Goal: Task Accomplishment & Management: Complete application form

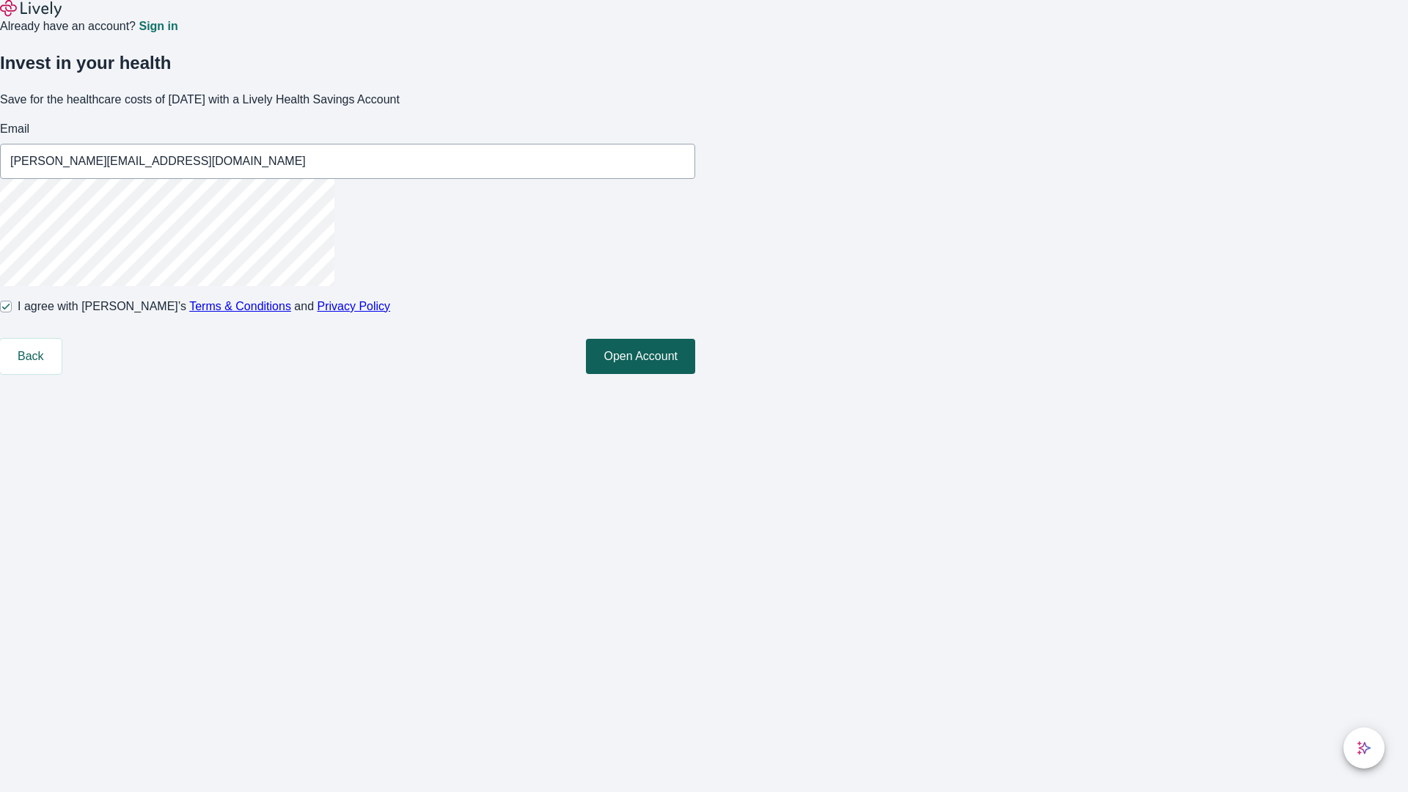
click at [695, 374] on button "Open Account" at bounding box center [640, 356] width 109 height 35
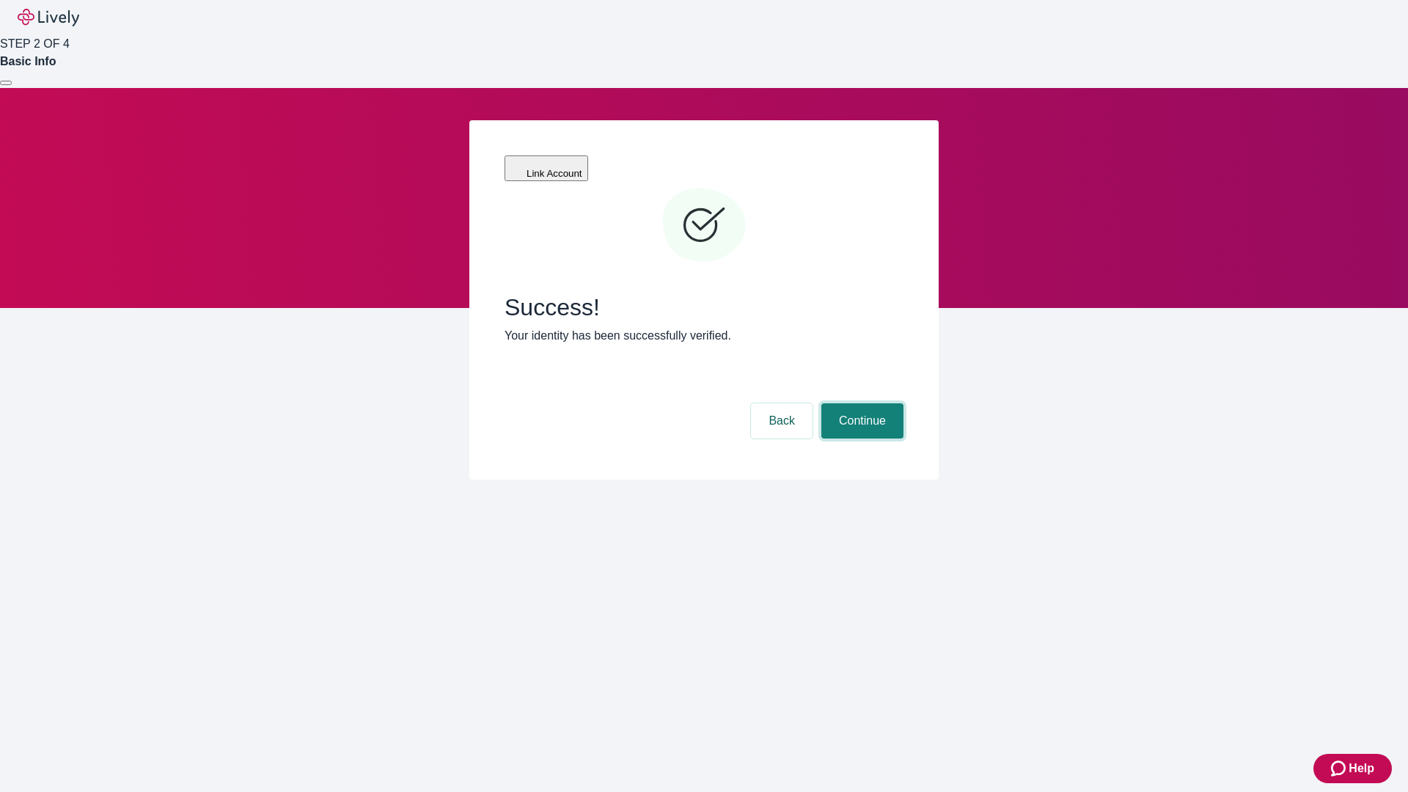
click at [860, 403] on button "Continue" at bounding box center [862, 420] width 82 height 35
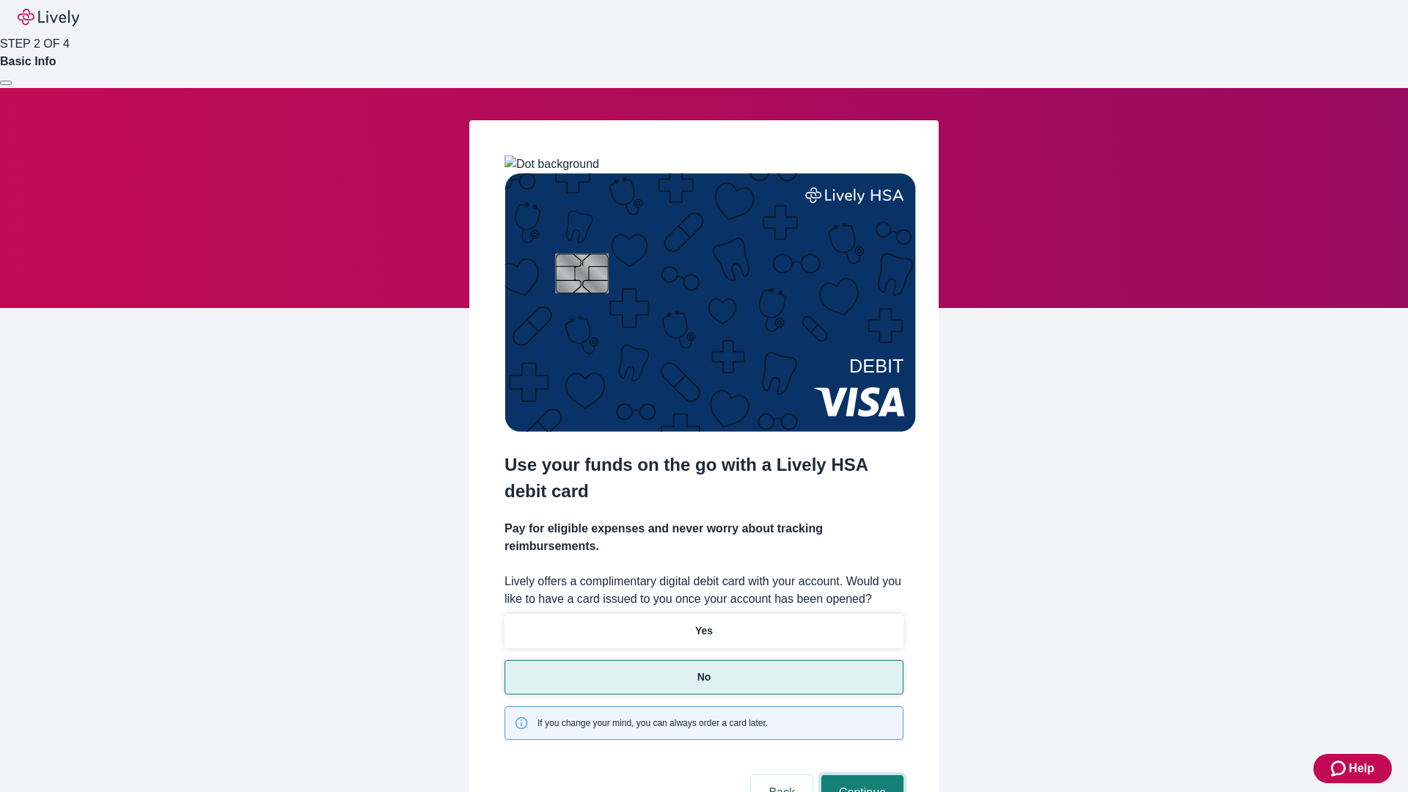
click at [860, 775] on button "Continue" at bounding box center [862, 792] width 82 height 35
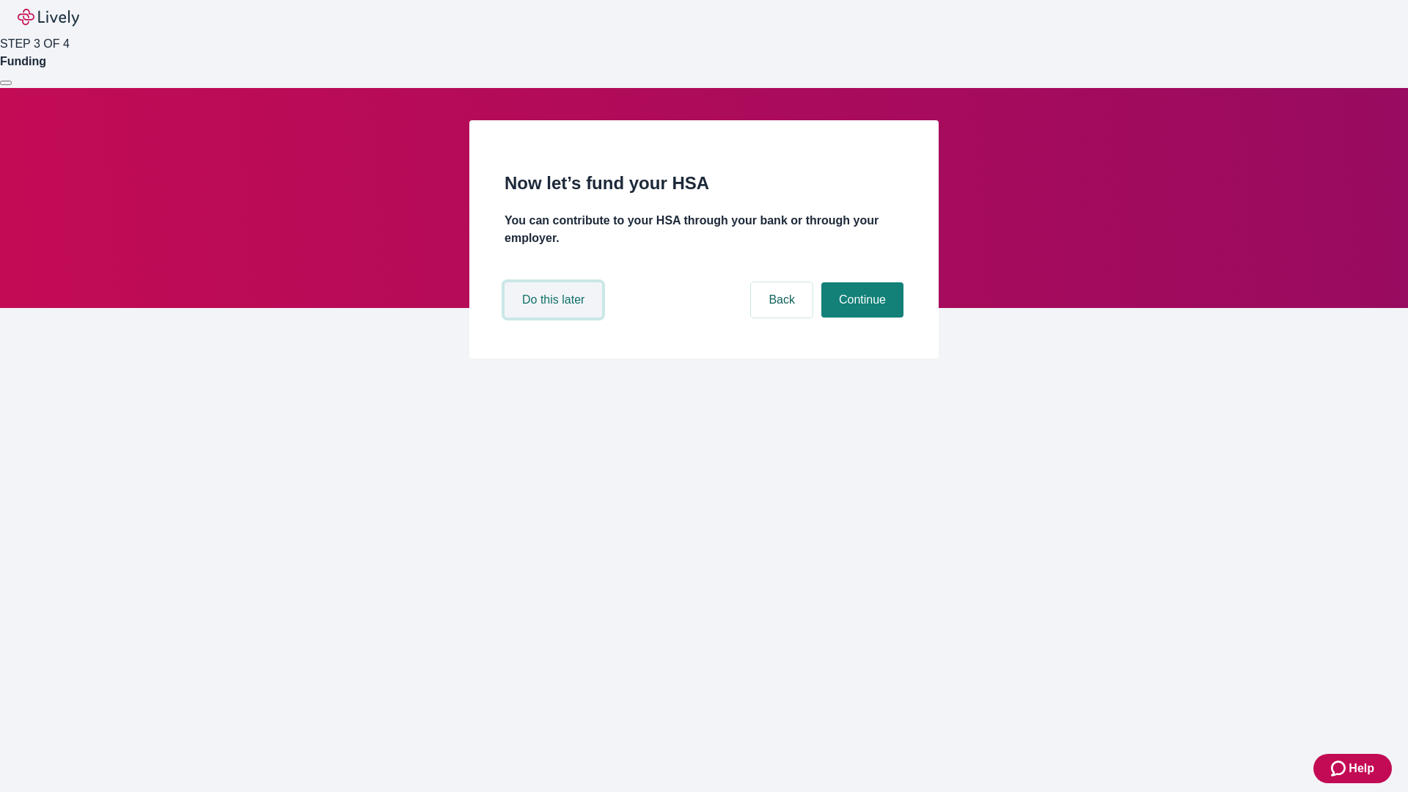
click at [555, 318] on button "Do this later" at bounding box center [554, 299] width 98 height 35
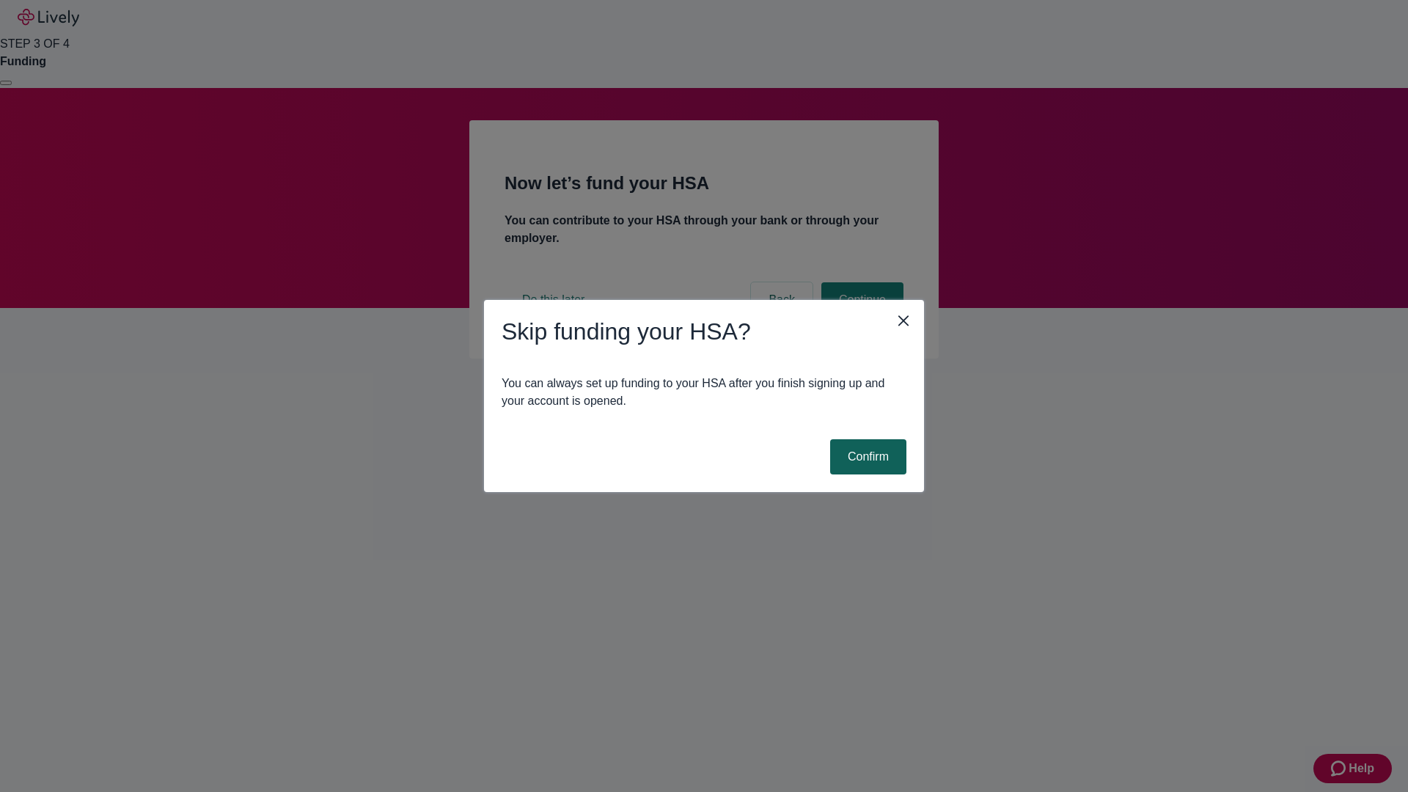
click at [866, 457] on button "Confirm" at bounding box center [868, 456] width 76 height 35
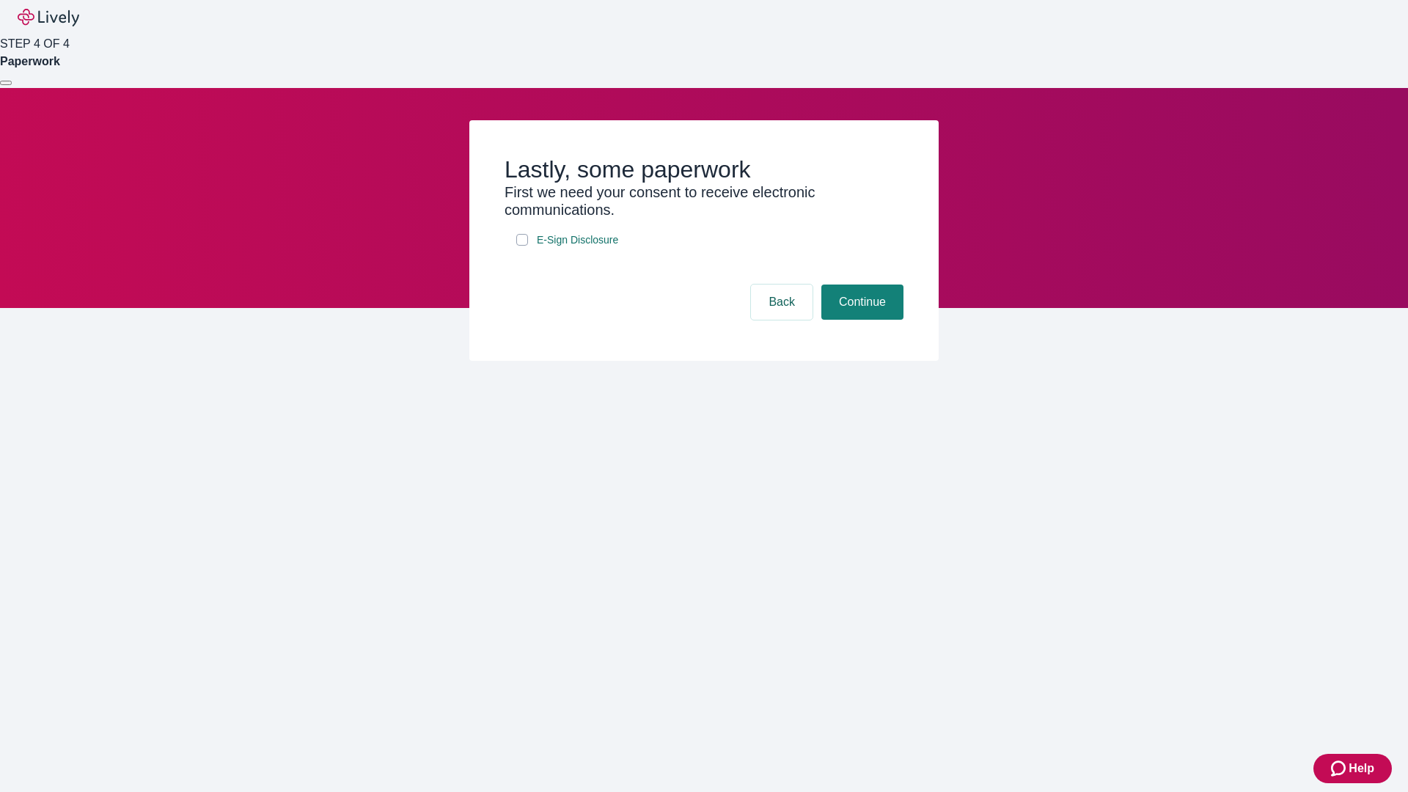
click at [522, 246] on input "E-Sign Disclosure" at bounding box center [522, 240] width 12 height 12
checkbox input "true"
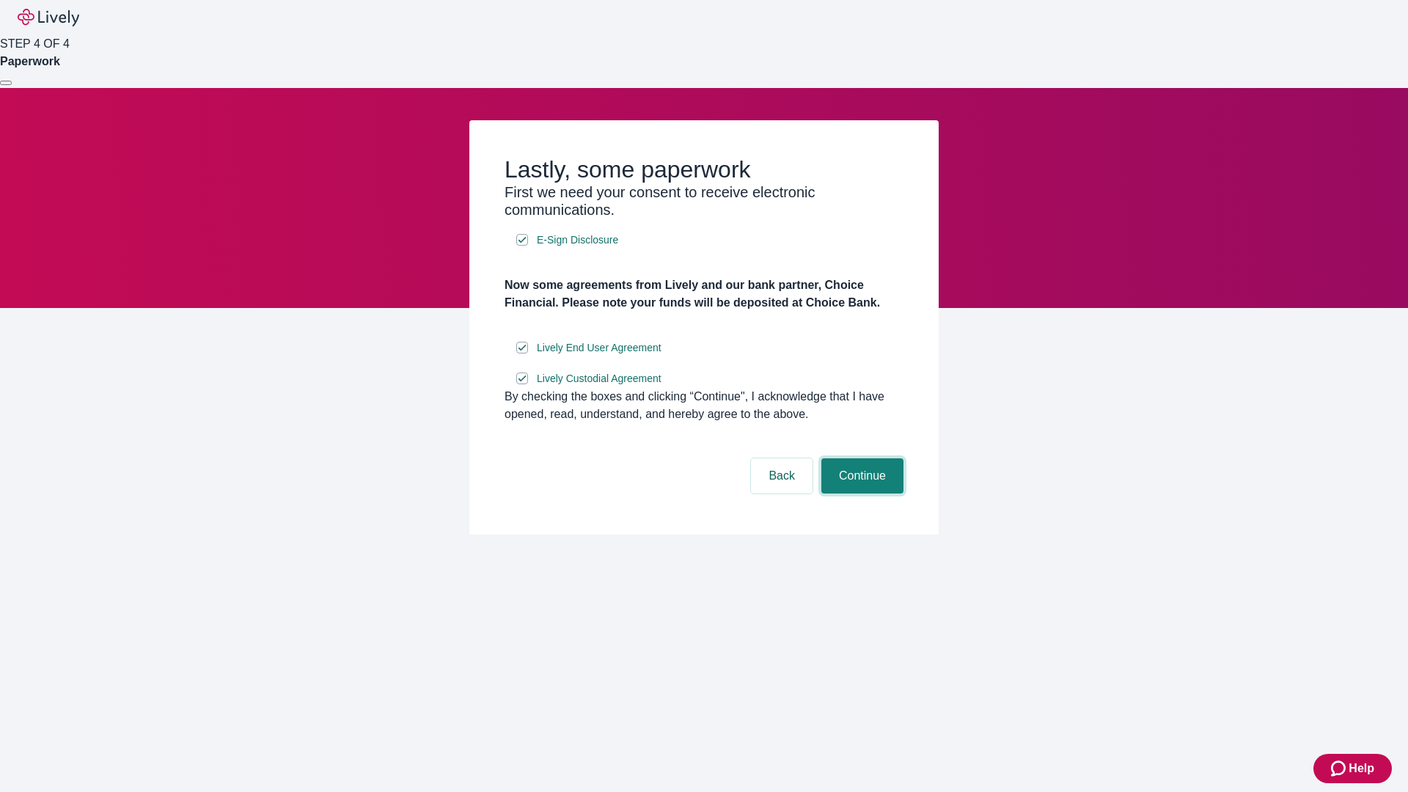
click at [860, 494] on button "Continue" at bounding box center [862, 475] width 82 height 35
